Goal: Task Accomplishment & Management: Manage account settings

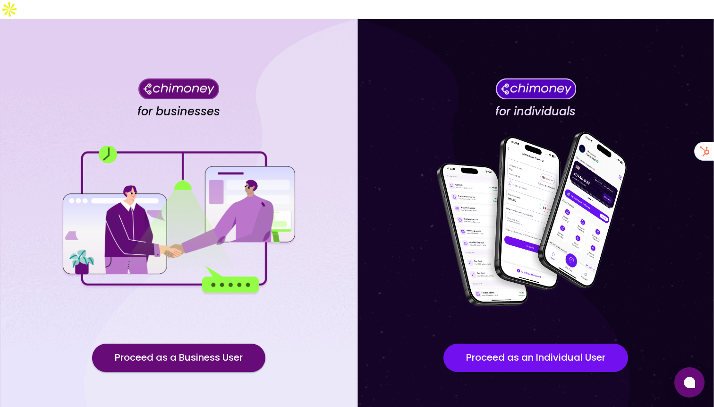
click at [196, 319] on div "for businesses Proceed as a Business User" at bounding box center [178, 232] width 357 height 427
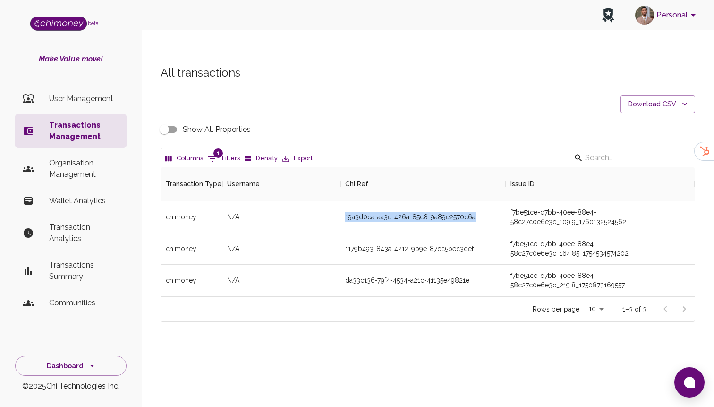
scroll to position [129, 534]
click at [85, 368] on button "Dashboard" at bounding box center [70, 366] width 111 height 20
click at [90, 345] on li "Identity Management" at bounding box center [71, 344] width 111 height 23
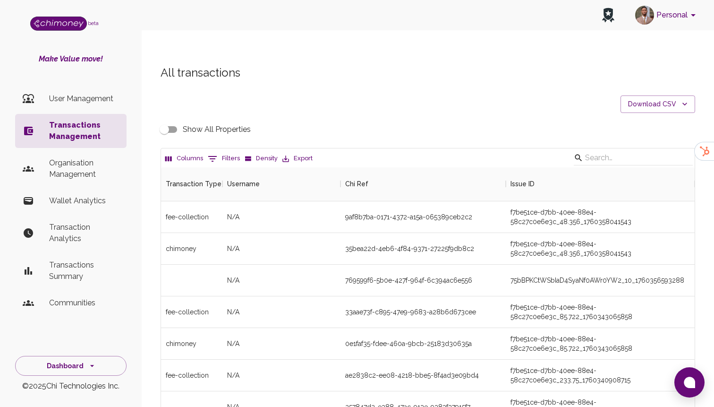
scroll to position [351, 534]
click at [85, 363] on button "Dashboard" at bounding box center [70, 366] width 111 height 20
click at [85, 338] on li "Identity Management" at bounding box center [71, 344] width 111 height 23
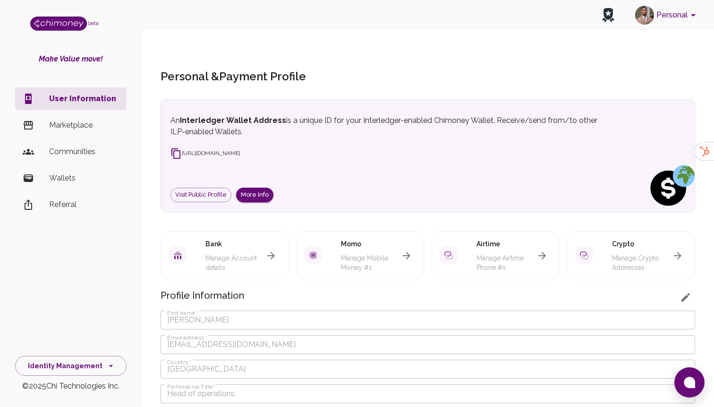
click at [269, 246] on button "button" at bounding box center [271, 255] width 19 height 19
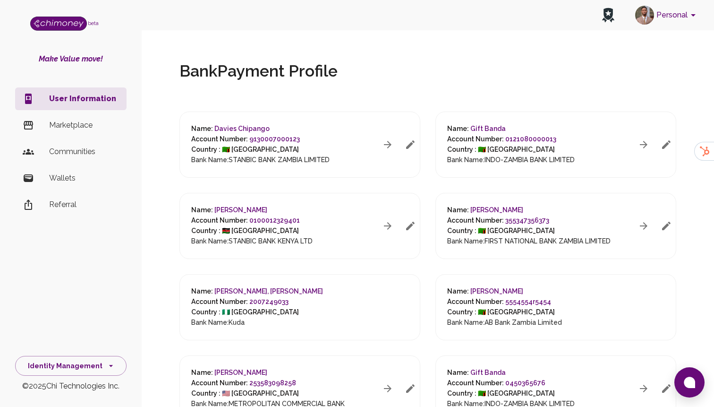
click at [415, 151] on button "button" at bounding box center [410, 144] width 19 height 19
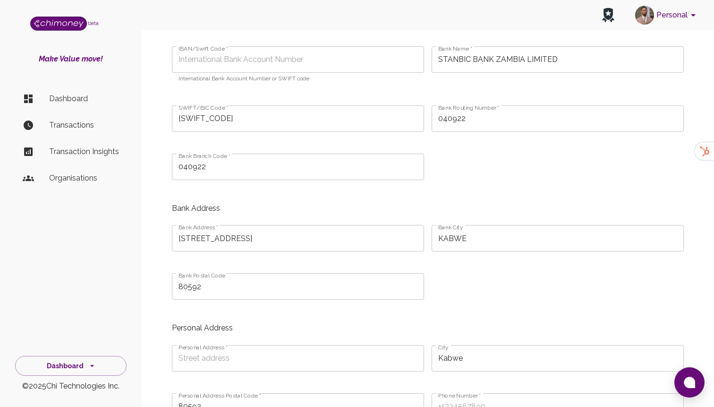
scroll to position [418, 0]
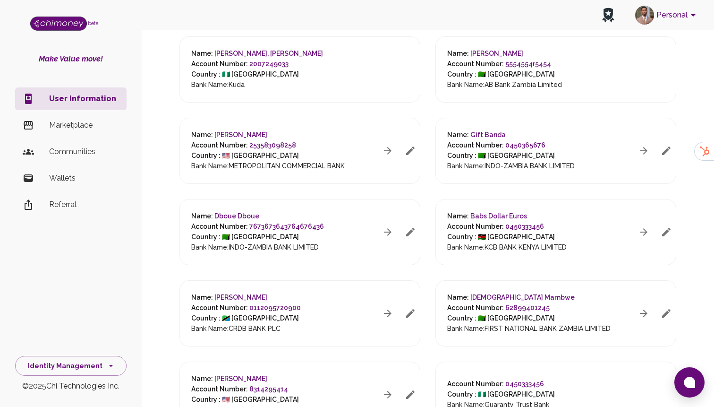
scroll to position [352, 0]
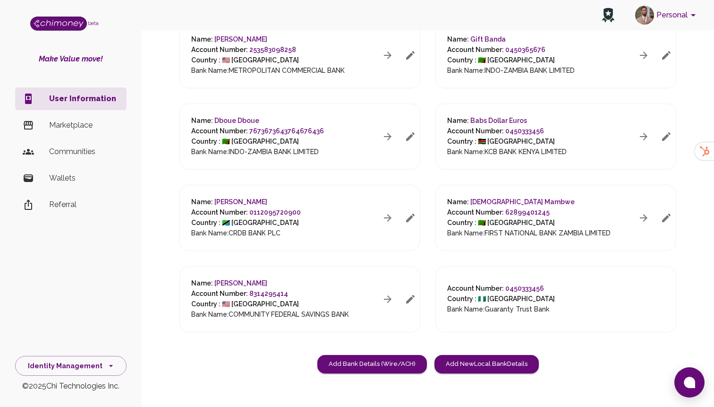
click at [415, 293] on icon "button" at bounding box center [410, 298] width 11 height 11
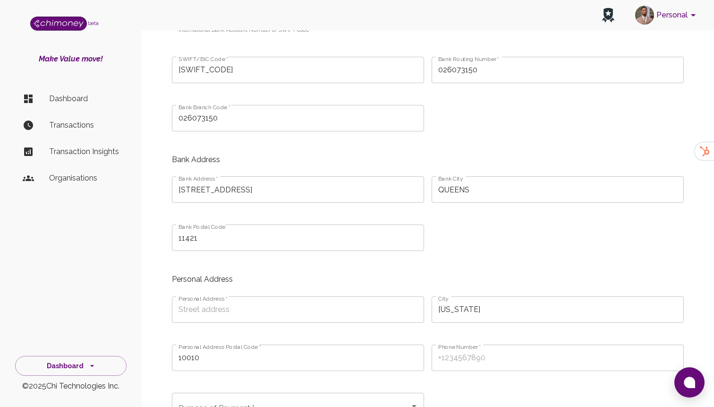
scroll to position [268, 0]
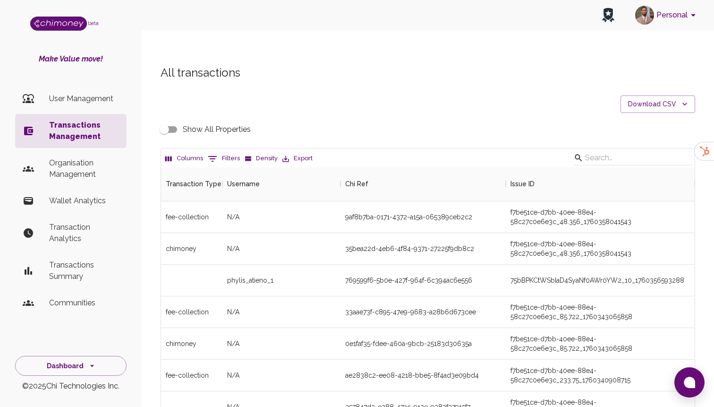
scroll to position [351, 534]
click at [116, 92] on li "User Management" at bounding box center [70, 98] width 111 height 23
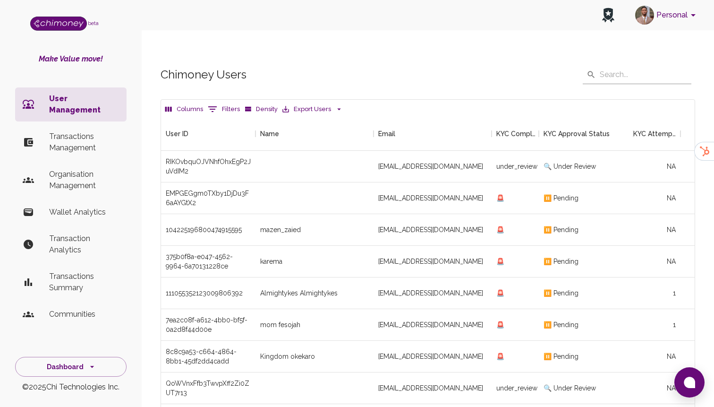
scroll to position [351, 534]
click at [205, 102] on button "0 Filters" at bounding box center [223, 109] width 37 height 15
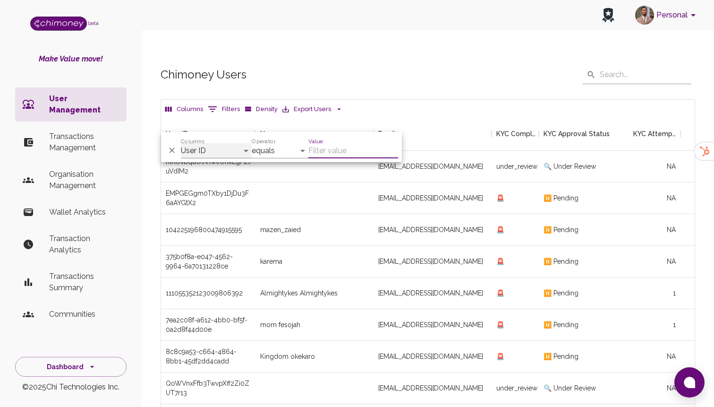
click at [216, 149] on select "User ID Name Email KYC Completed KYC Approval Status KYC Attempts Join date Upd…" at bounding box center [216, 150] width 71 height 15
select select "email"
click at [181, 143] on select "User ID Name Email KYC Completed KYC Approval Status KYC Attempts Join date Upd…" at bounding box center [216, 150] width 71 height 15
click at [313, 155] on input "Value" at bounding box center [353, 150] width 90 height 15
paste input "[EMAIL_ADDRESS][DOMAIN_NAME]"
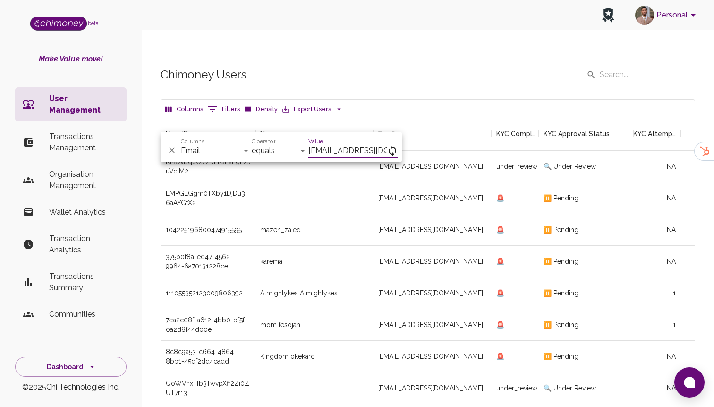
scroll to position [0, 9]
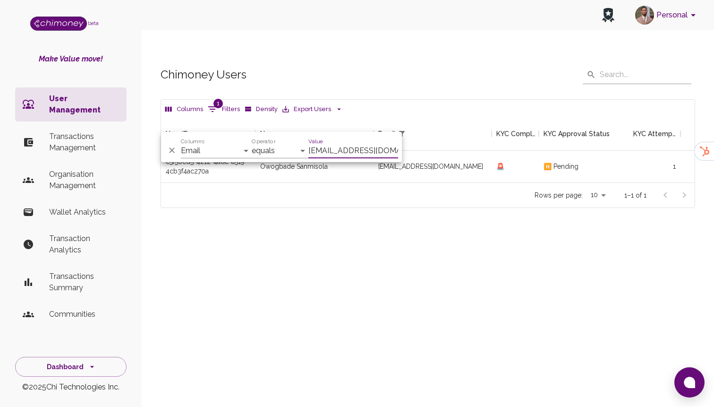
scroll to position [66, 534]
type input "[EMAIL_ADDRESS][DOMAIN_NAME]"
click at [468, 151] on div "[EMAIL_ADDRESS][DOMAIN_NAME]" at bounding box center [433, 167] width 118 height 32
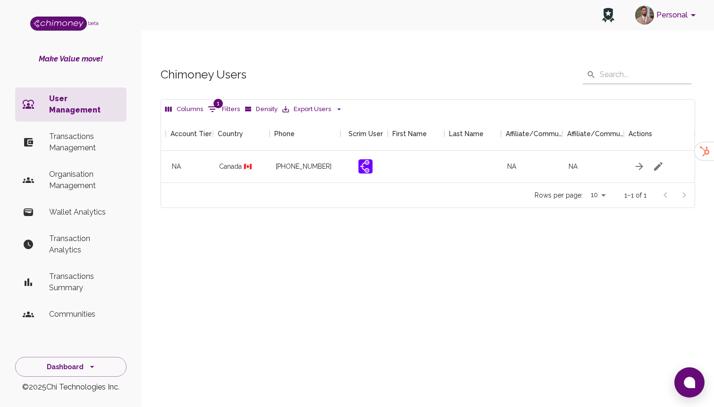
scroll to position [0, 1082]
click at [653, 161] on icon "button" at bounding box center [656, 166] width 11 height 11
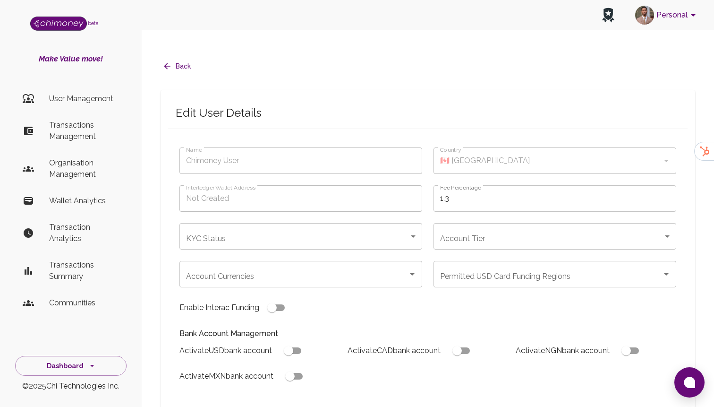
type input "Owogbade Sanmisola"
checkbox input "true"
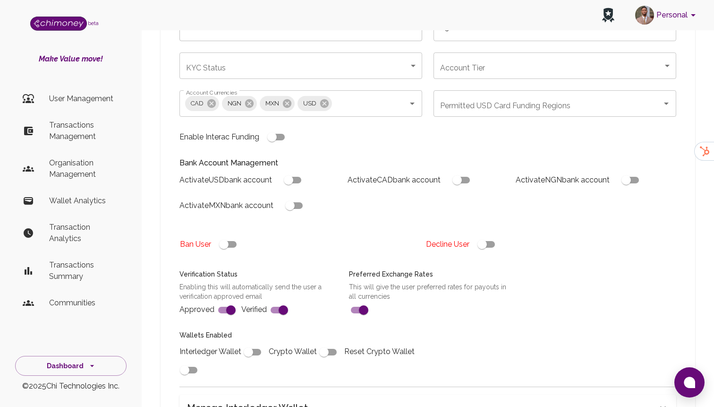
scroll to position [340, 0]
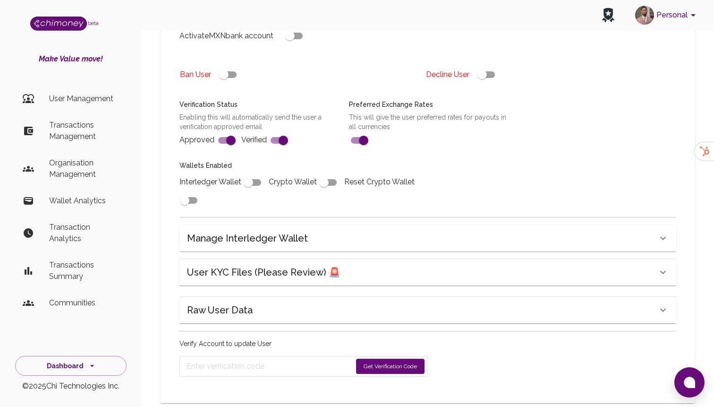
click at [307, 265] on h6 "User KYC Files (Please Review) 🚨" at bounding box center [264, 272] width 154 height 15
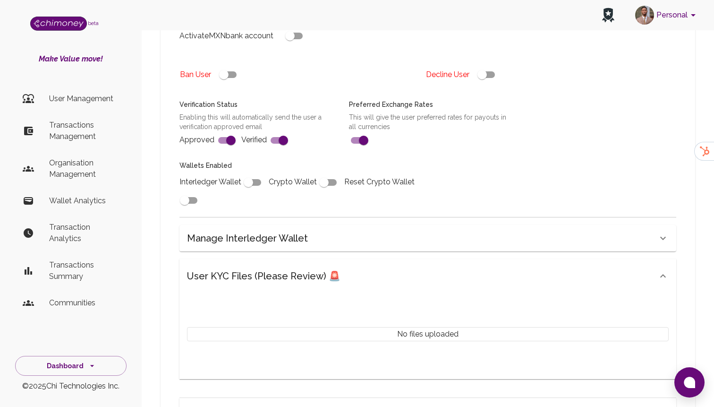
scroll to position [441, 0]
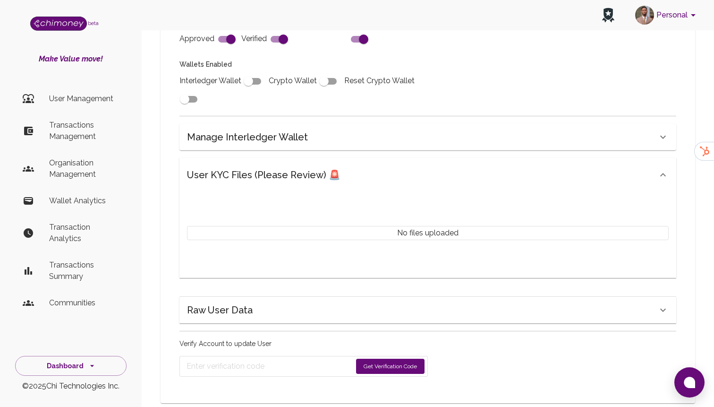
click at [269, 302] on div "Raw User Data" at bounding box center [422, 309] width 471 height 15
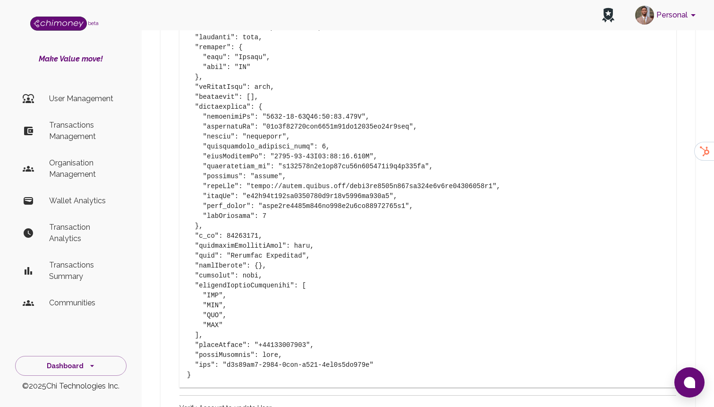
scroll to position [984, 0]
